Goal: Information Seeking & Learning: Understand process/instructions

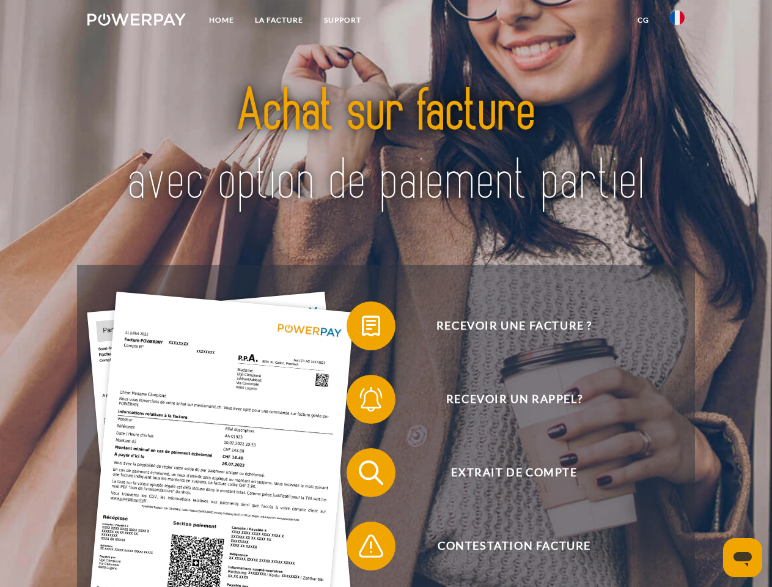
click at [136, 21] on img at bounding box center [136, 19] width 98 height 12
click at [677, 21] on img at bounding box center [677, 17] width 15 height 15
click at [643, 20] on link "CG" at bounding box center [643, 20] width 32 height 22
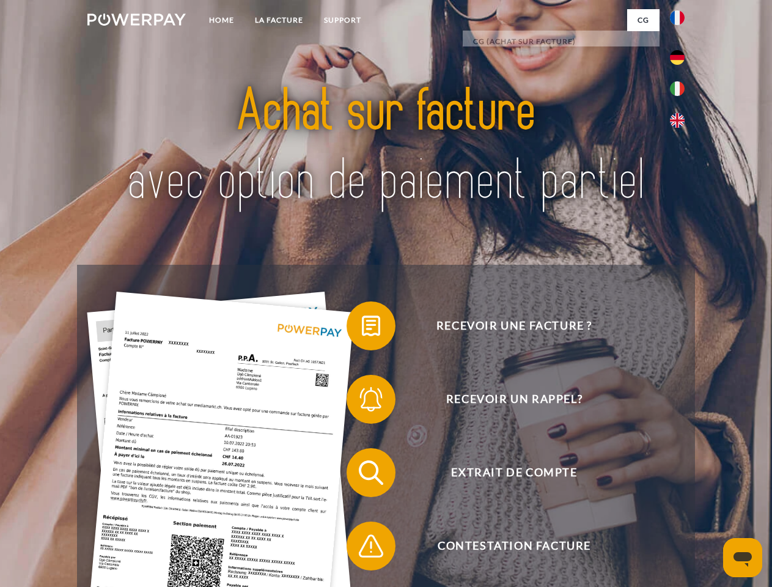
click at [362, 328] on span at bounding box center [352, 325] width 61 height 61
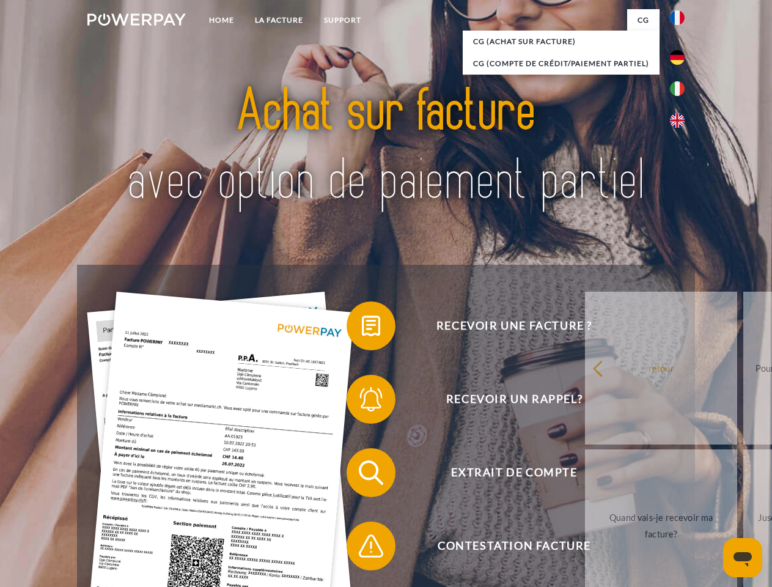
click at [362, 402] on span at bounding box center [352, 399] width 61 height 61
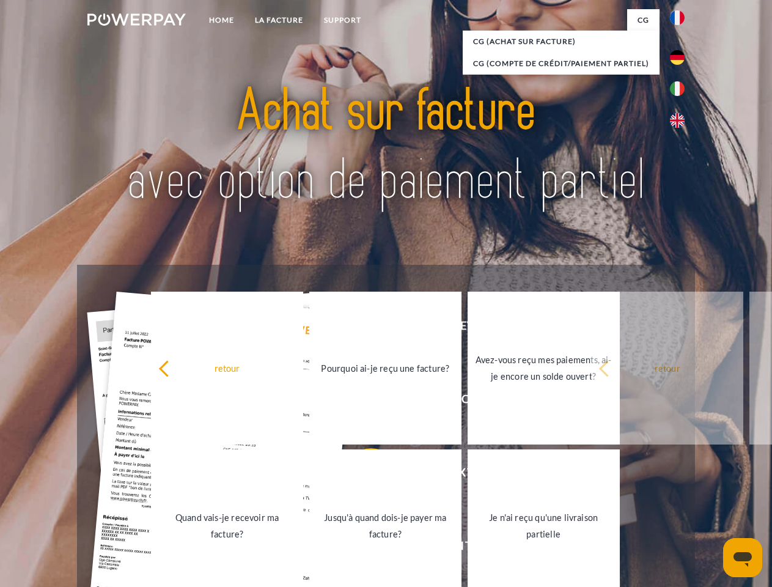
click at [362, 475] on link "Jusqu'à quand dois-je payer ma facture?" at bounding box center [385, 525] width 152 height 153
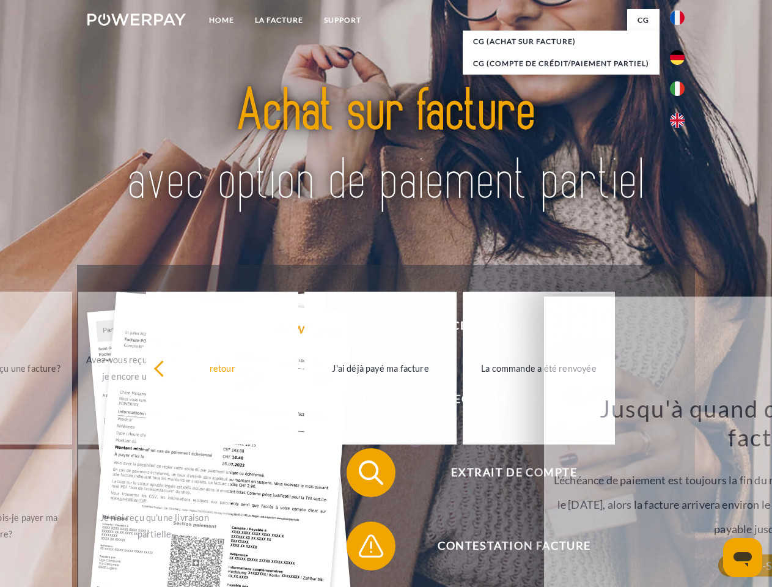
click at [362, 548] on span at bounding box center [352, 545] width 61 height 61
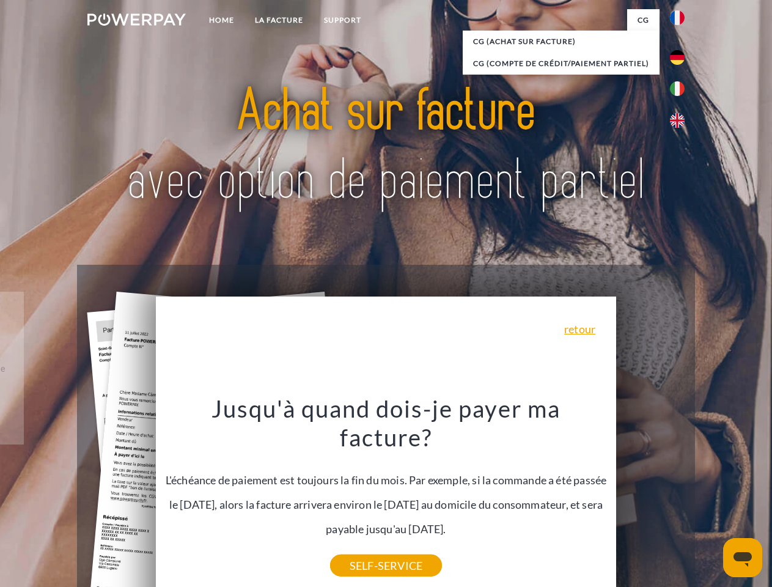
click at [743, 557] on icon "Ouvrir la fenêtre de messagerie" at bounding box center [742, 559] width 18 height 15
